Goal: Navigation & Orientation: Find specific page/section

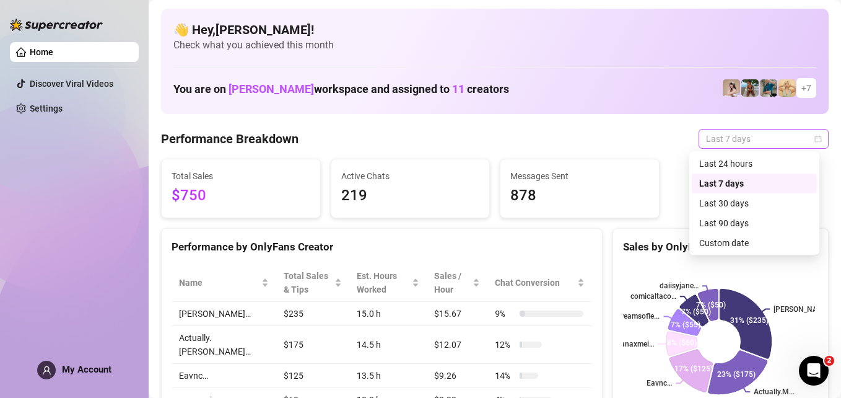
click at [739, 141] on span "Last 7 days" at bounding box center [763, 138] width 115 height 19
click at [731, 169] on div "Last 24 hours" at bounding box center [754, 164] width 110 height 14
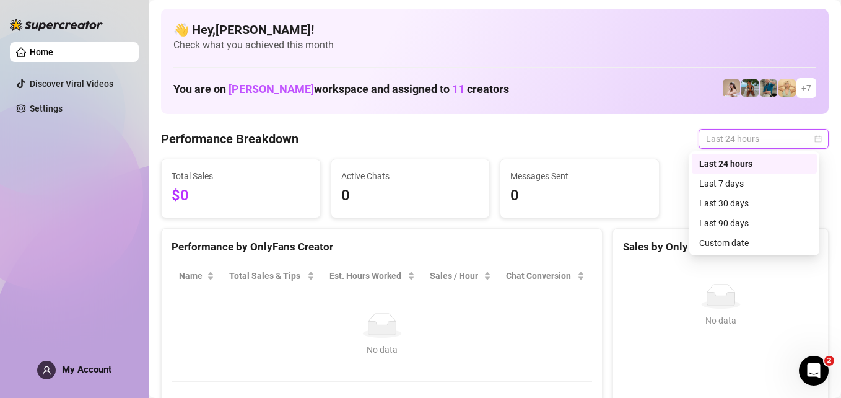
click at [786, 140] on span "Last 24 hours" at bounding box center [763, 138] width 115 height 19
click at [740, 176] on div "Last 7 days" at bounding box center [754, 183] width 125 height 20
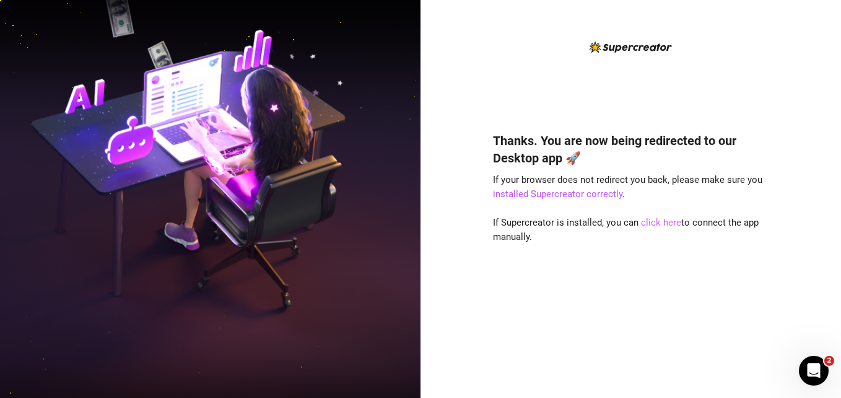
click at [656, 224] on link "click here" at bounding box center [661, 222] width 40 height 11
click at [670, 226] on link "click here" at bounding box center [661, 222] width 40 height 11
click at [650, 224] on link "click here" at bounding box center [661, 222] width 40 height 11
